Goal: Information Seeking & Learning: Check status

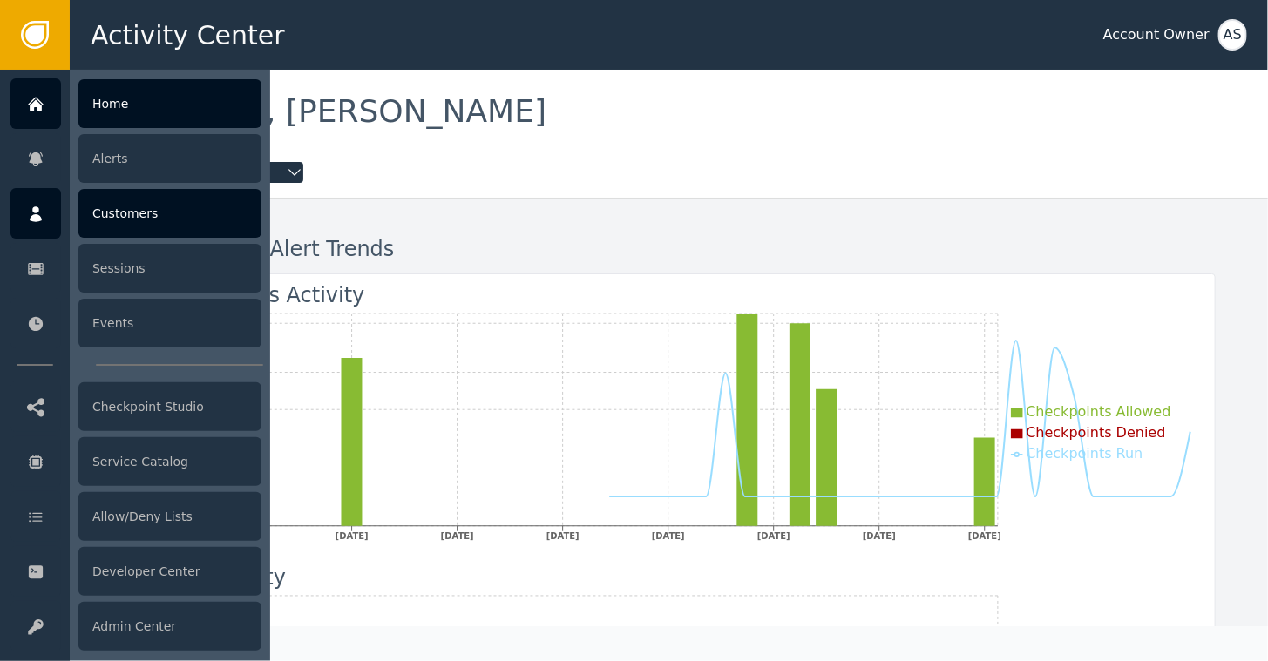
click at [126, 206] on div "Customers" at bounding box center [169, 213] width 183 height 49
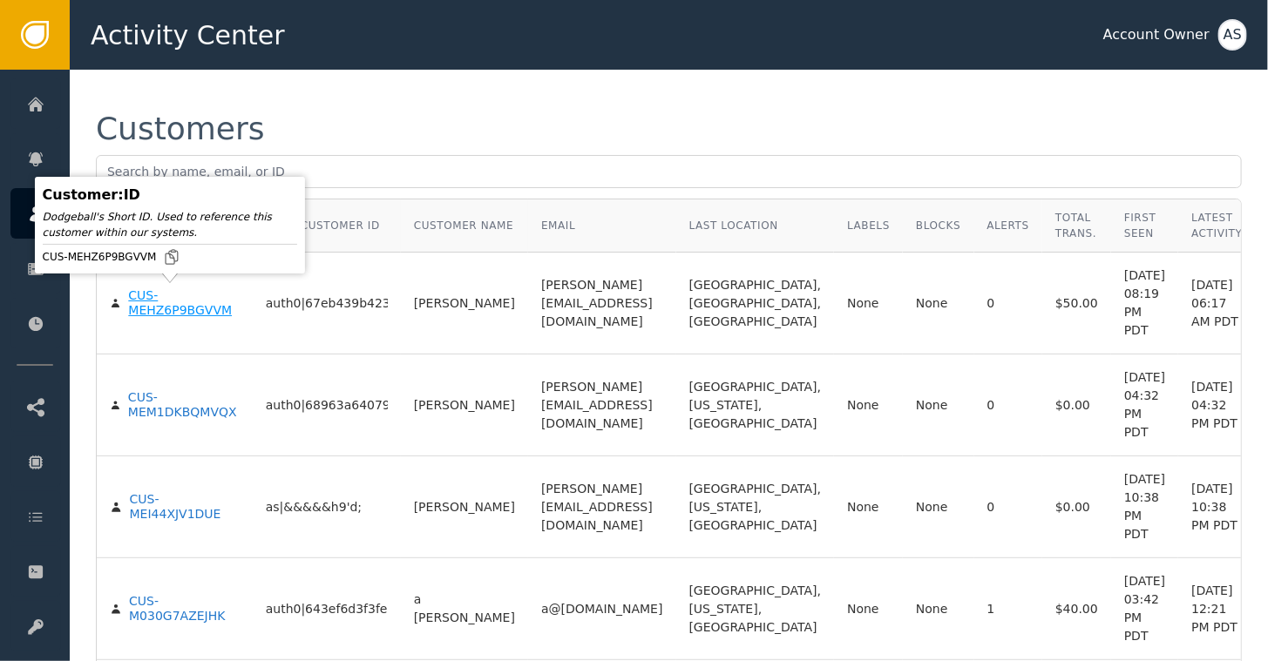
click at [145, 307] on div "CUS-MEHZ6P9BGVVM" at bounding box center [183, 303] width 111 height 31
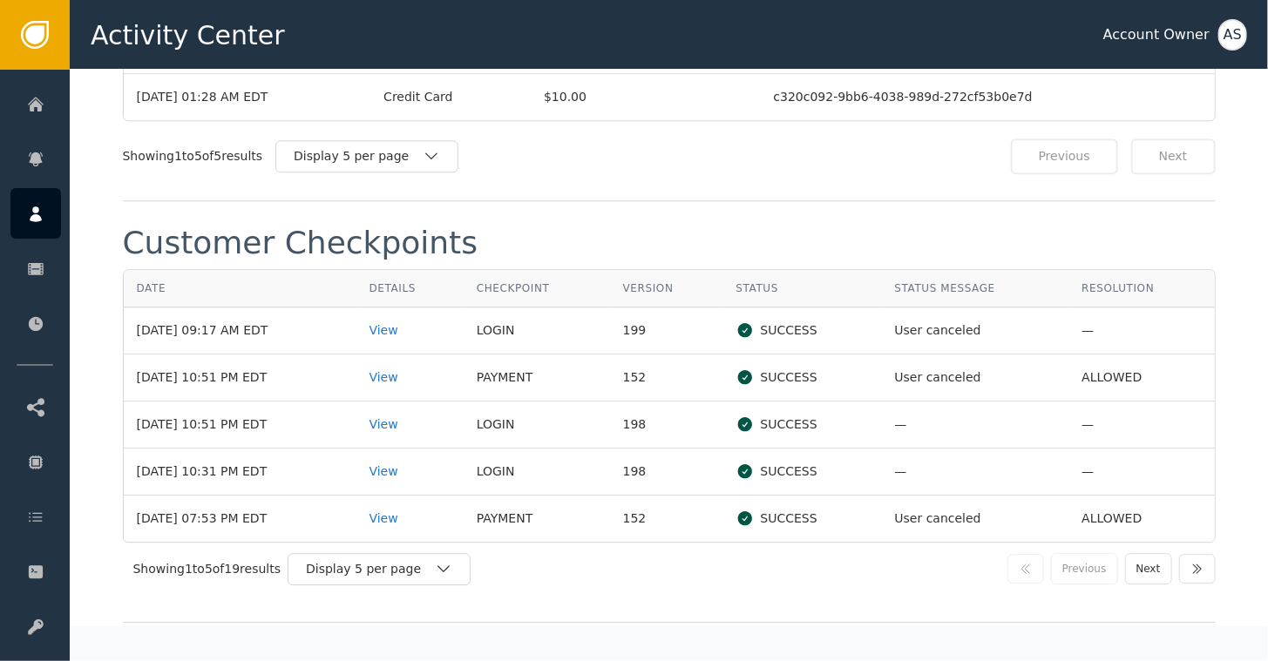
scroll to position [2000, 0]
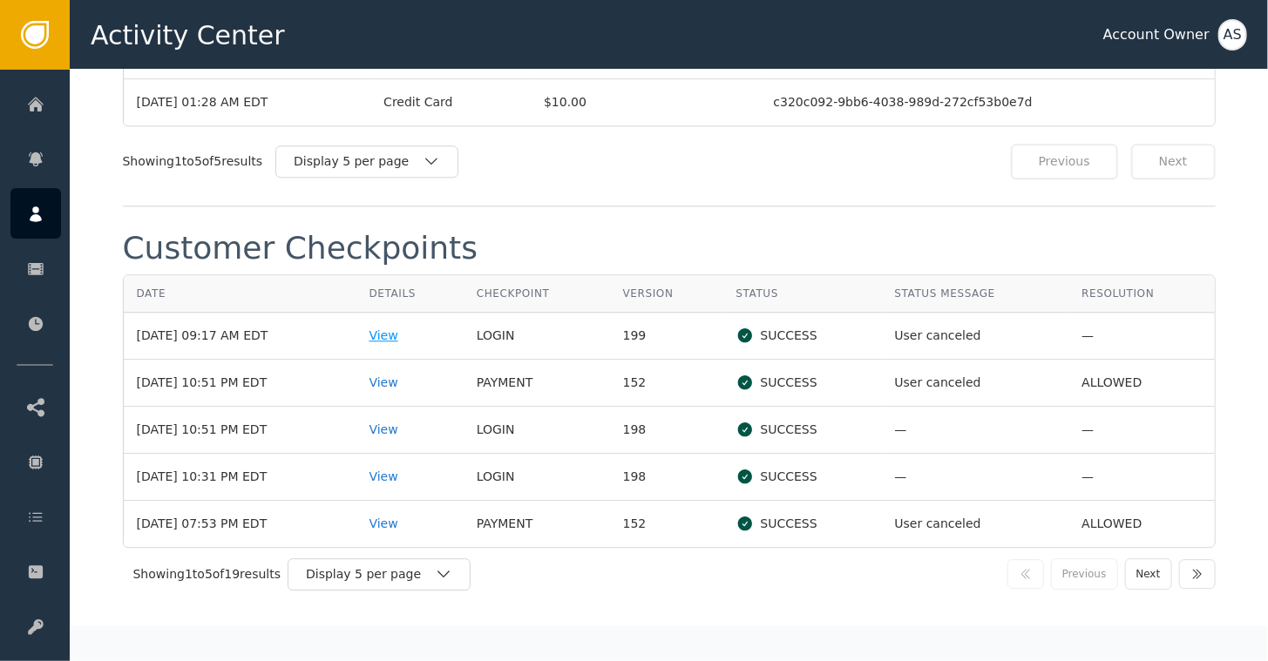
click at [388, 327] on div "View" at bounding box center [410, 336] width 81 height 18
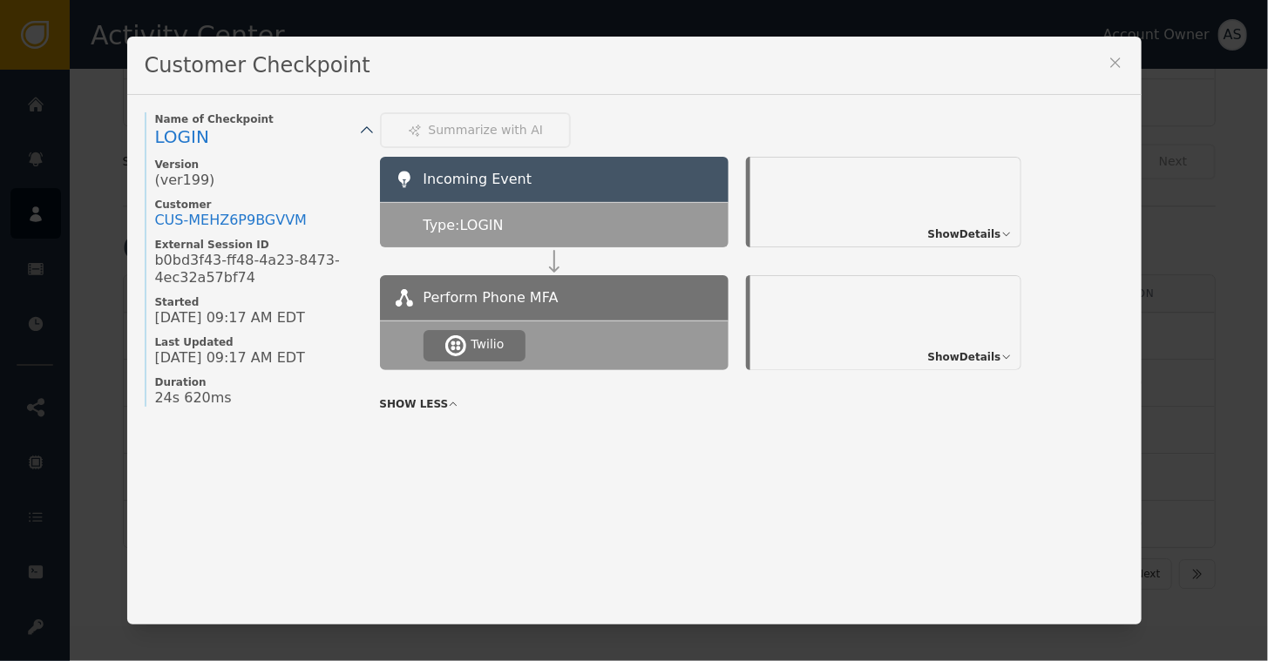
click at [956, 358] on span "Show Details" at bounding box center [964, 357] width 73 height 16
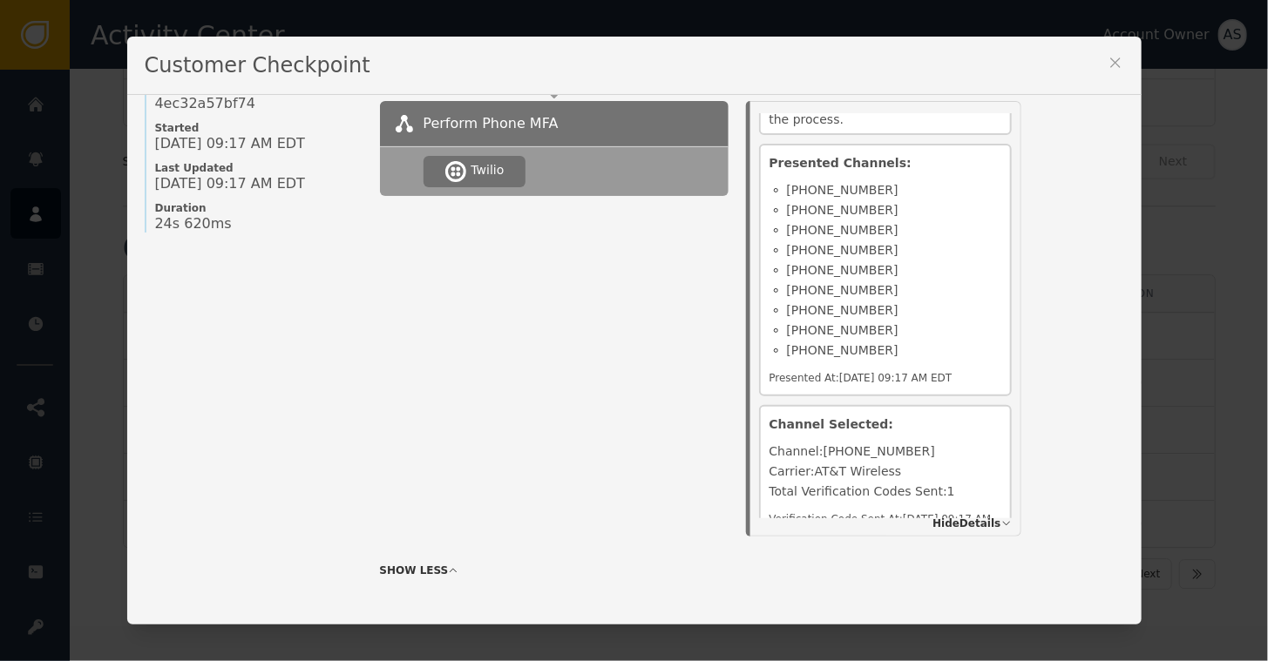
scroll to position [0, 0]
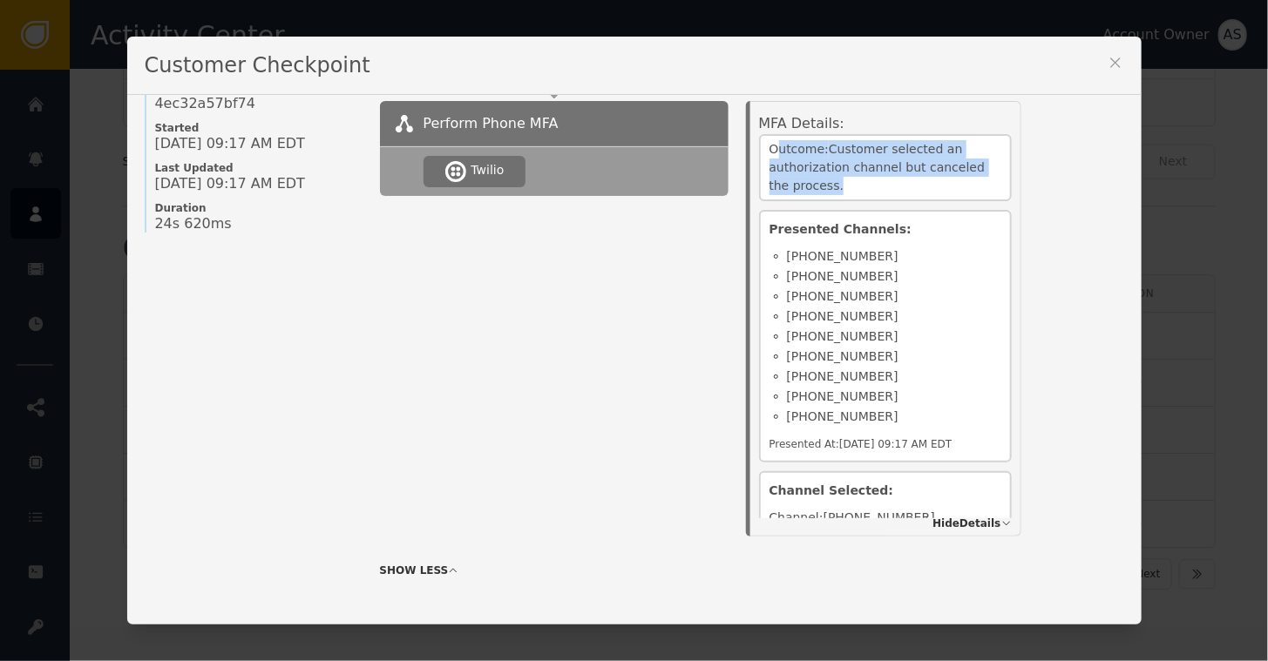
drag, startPoint x: 771, startPoint y: 141, endPoint x: 845, endPoint y: 193, distance: 90.2
click at [845, 193] on div "Outcome: Customer selected an authorization channel but canceled the process." at bounding box center [885, 167] width 253 height 67
drag, startPoint x: 845, startPoint y: 193, endPoint x: 880, endPoint y: 189, distance: 35.0
click at [880, 189] on div "Outcome: Customer selected an authorization channel but canceled the process." at bounding box center [885, 167] width 253 height 67
click at [1111, 336] on div "Name of Checkpoint LOGIN Version (ver 199 ) Customer CUS- MEHZ6P9BGVVM External…" at bounding box center [634, 359] width 1014 height 529
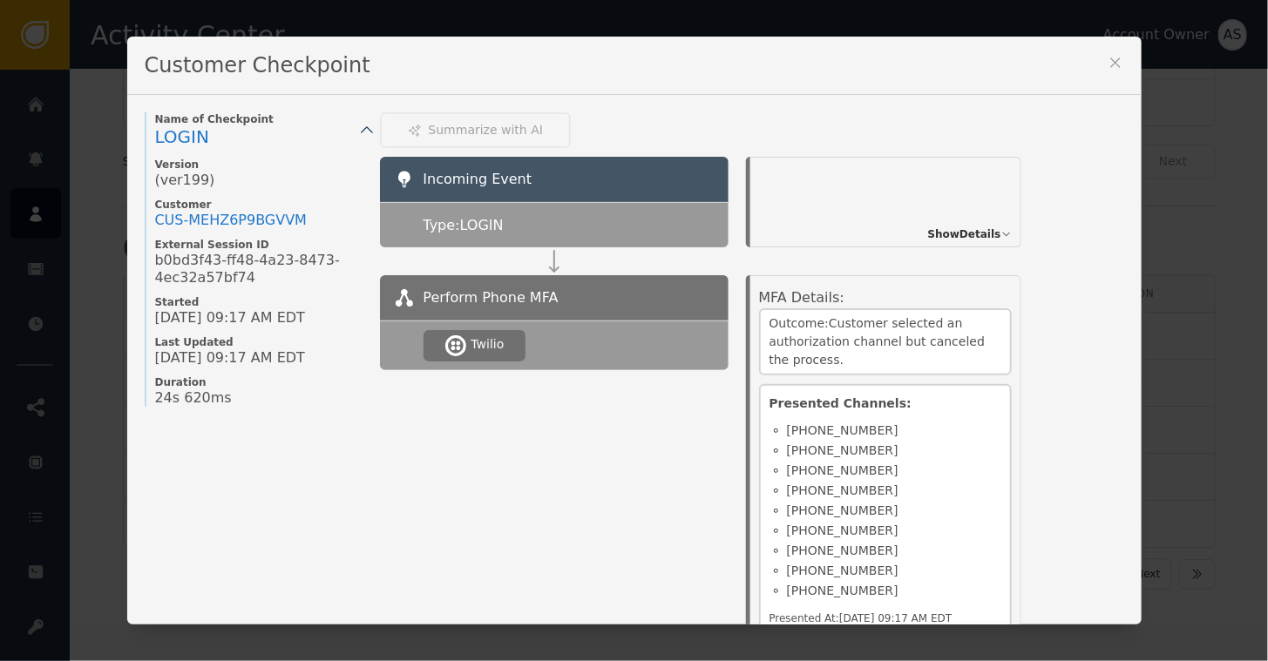
click at [1113, 63] on icon at bounding box center [1115, 62] width 17 height 17
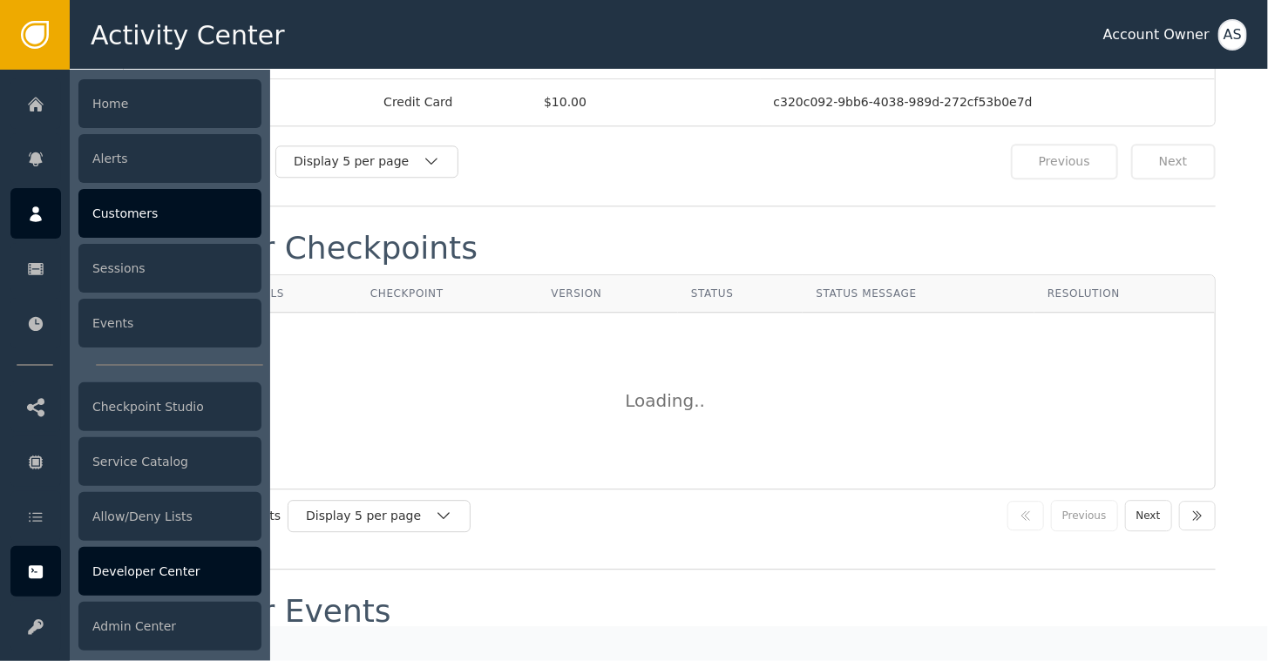
click at [181, 568] on div "Developer Center" at bounding box center [169, 571] width 183 height 49
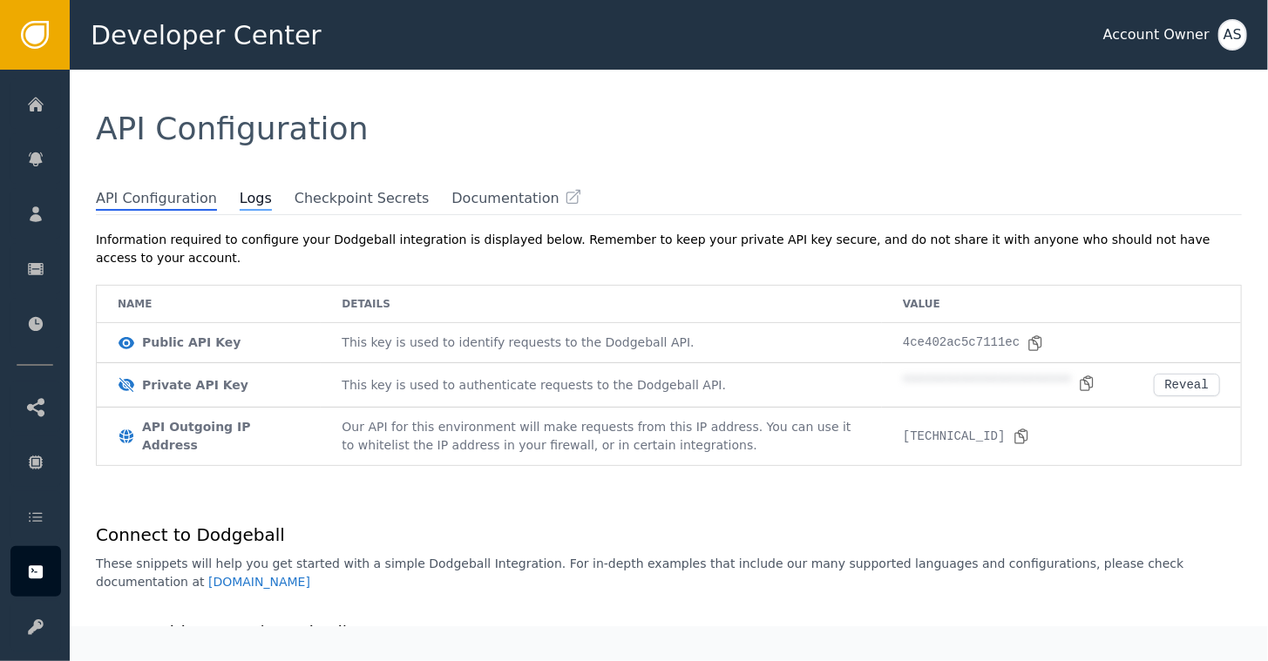
click at [240, 207] on span "Logs" at bounding box center [256, 199] width 32 height 23
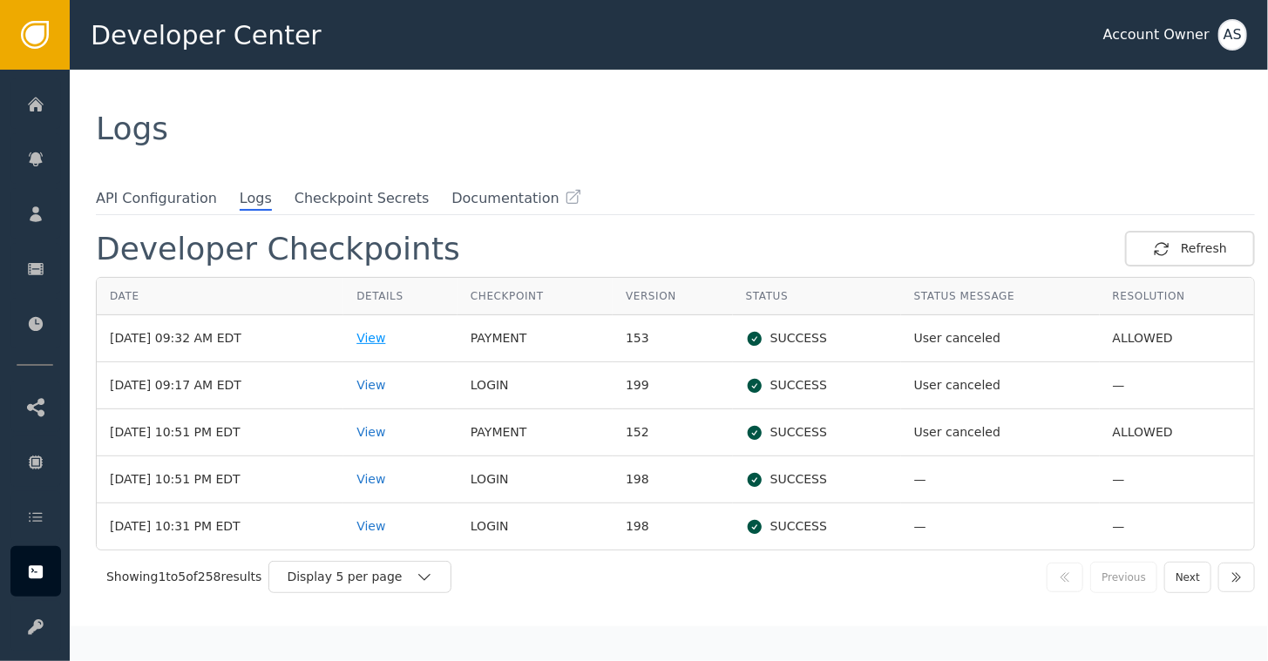
click at [390, 342] on div "View" at bounding box center [400, 338] width 88 height 18
